Goal: Information Seeking & Learning: Learn about a topic

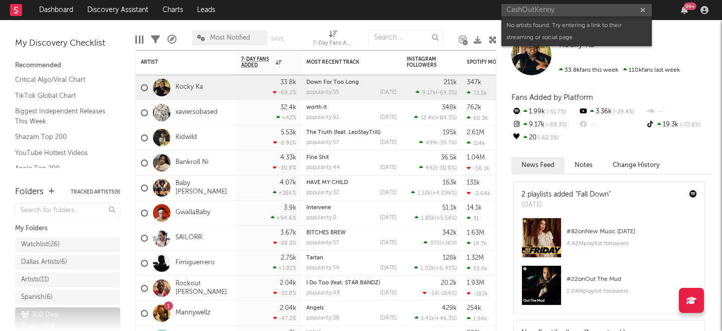
click at [561, 7] on input "CashOutKenny" at bounding box center [576, 10] width 150 height 13
click at [520, 7] on input "CashOutKenny" at bounding box center [576, 10] width 150 height 13
paste input "[URL][DOMAIN_NAME]"
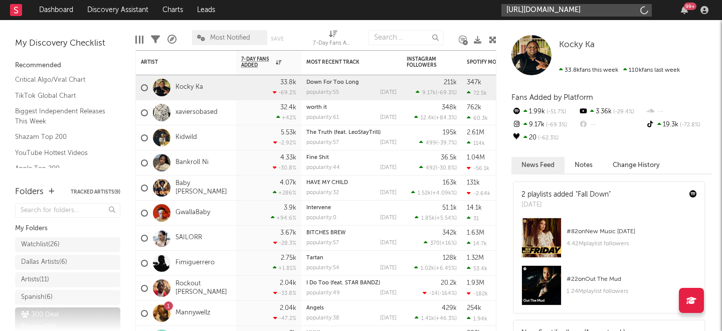
scroll to position [0, 40]
type input "[URL][DOMAIN_NAME]"
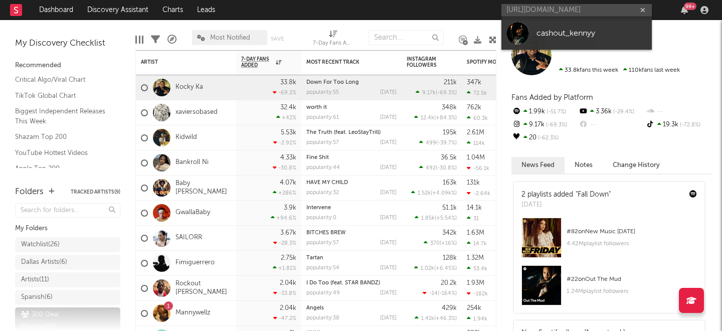
click at [557, 29] on div "cashout_kennyy" at bounding box center [591, 33] width 110 height 12
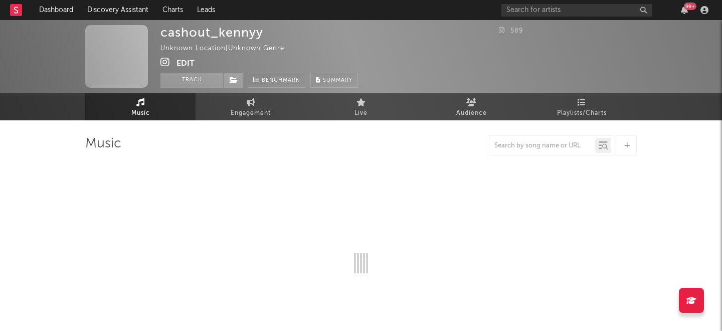
select select "1w"
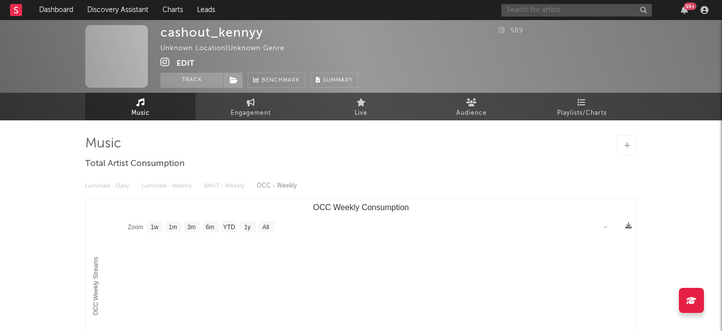
click at [517, 8] on input "text" at bounding box center [576, 10] width 150 height 13
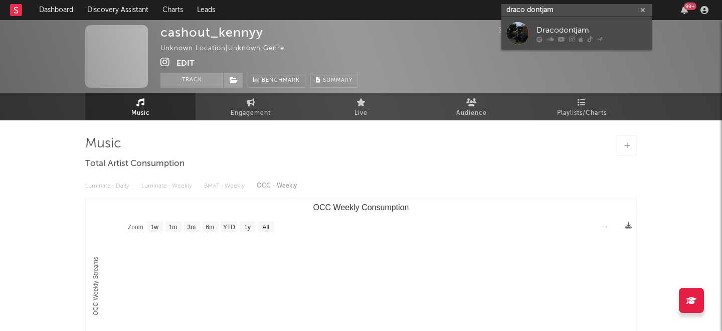
type input "draco dontjam"
click at [534, 43] on link "Dracodontjam" at bounding box center [576, 33] width 150 height 33
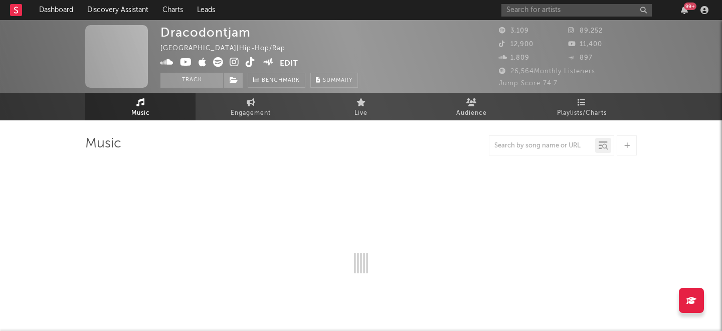
select select "6m"
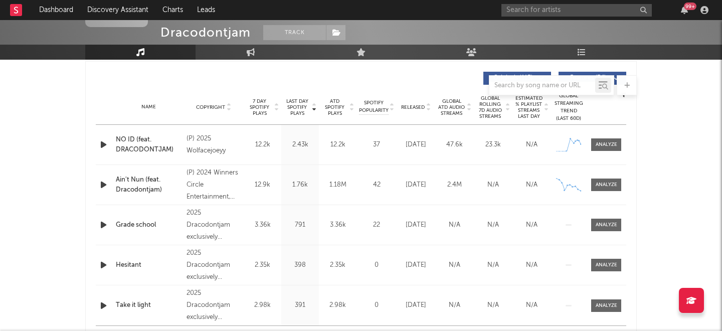
scroll to position [404, 0]
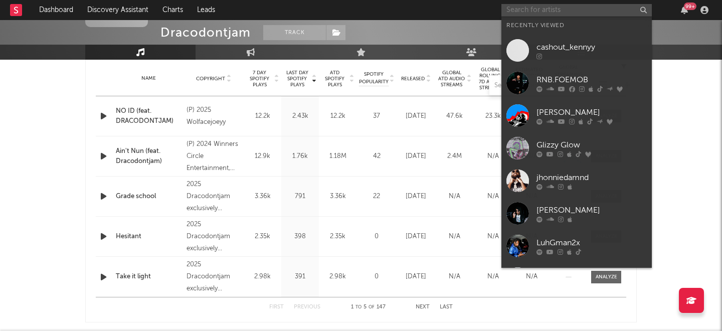
click at [577, 11] on input "text" at bounding box center [576, 10] width 150 height 13
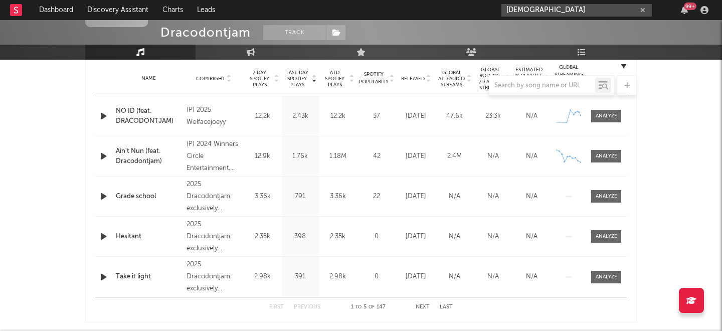
type input "[DEMOGRAPHIC_DATA]"
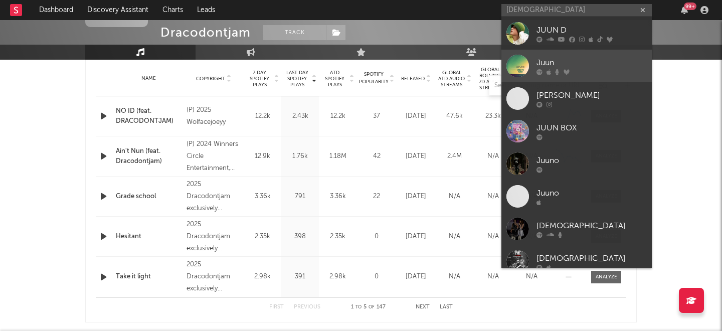
click at [591, 70] on div at bounding box center [591, 72] width 110 height 6
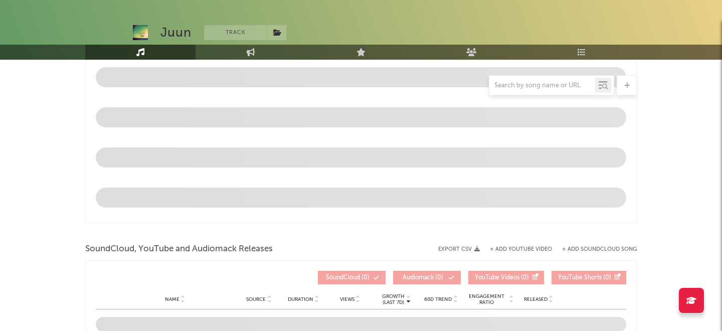
select select "1w"
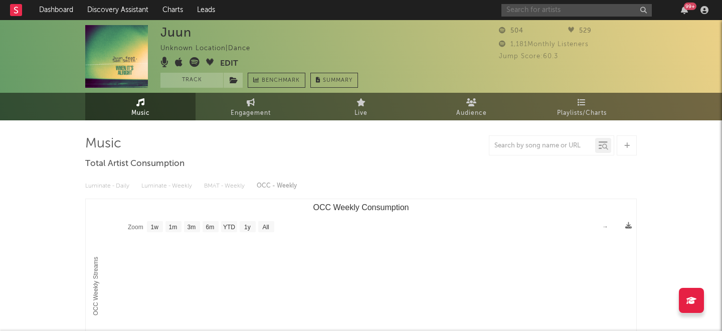
click at [573, 8] on input "text" at bounding box center [576, 10] width 150 height 13
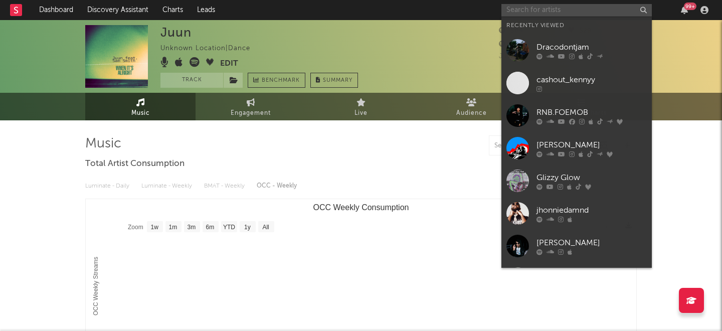
paste input "[URL][DOMAIN_NAME]"
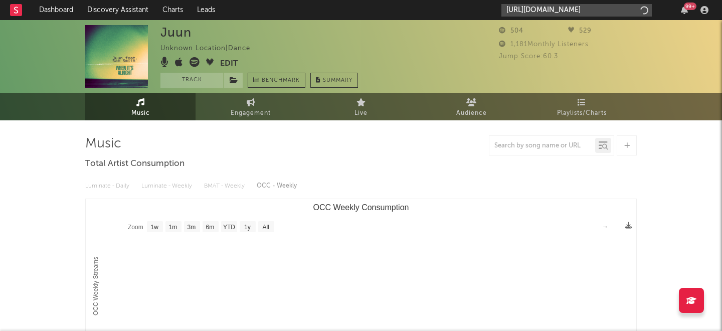
type input "[URL][DOMAIN_NAME]"
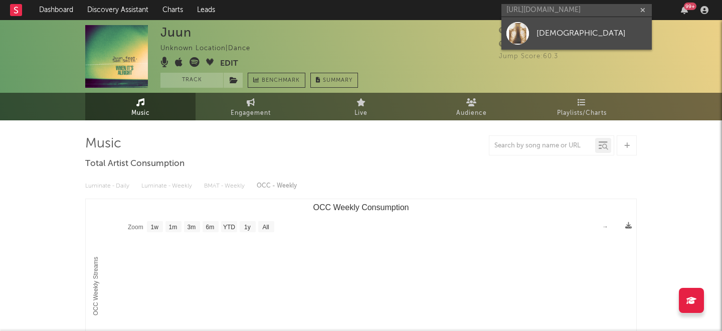
click at [572, 21] on link "[DEMOGRAPHIC_DATA]" at bounding box center [576, 33] width 150 height 33
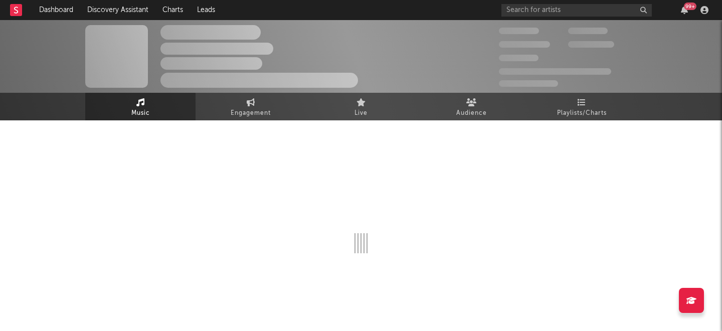
select select "1w"
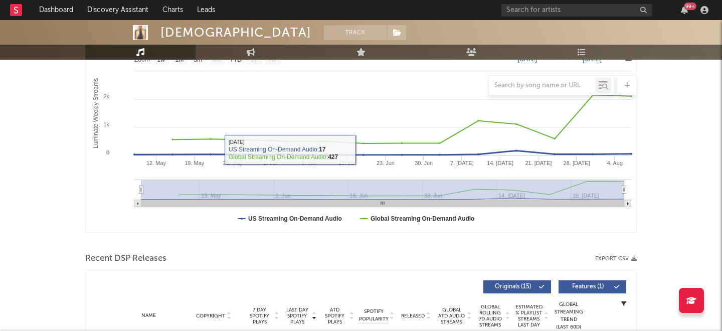
scroll to position [331, 0]
